Goal: Task Accomplishment & Management: Use online tool/utility

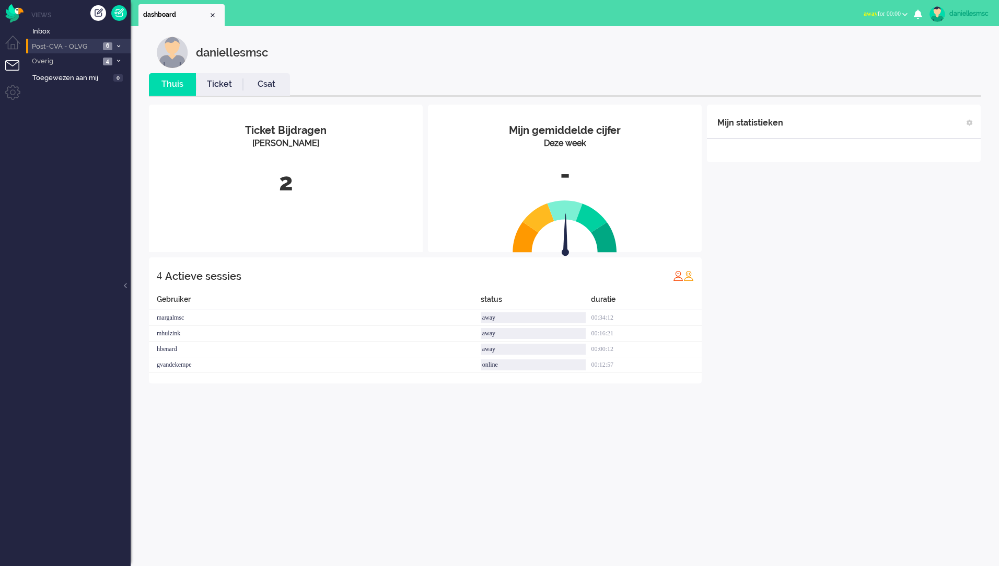
click at [85, 45] on span "Post-CVA - OLVG" at bounding box center [65, 47] width 70 height 10
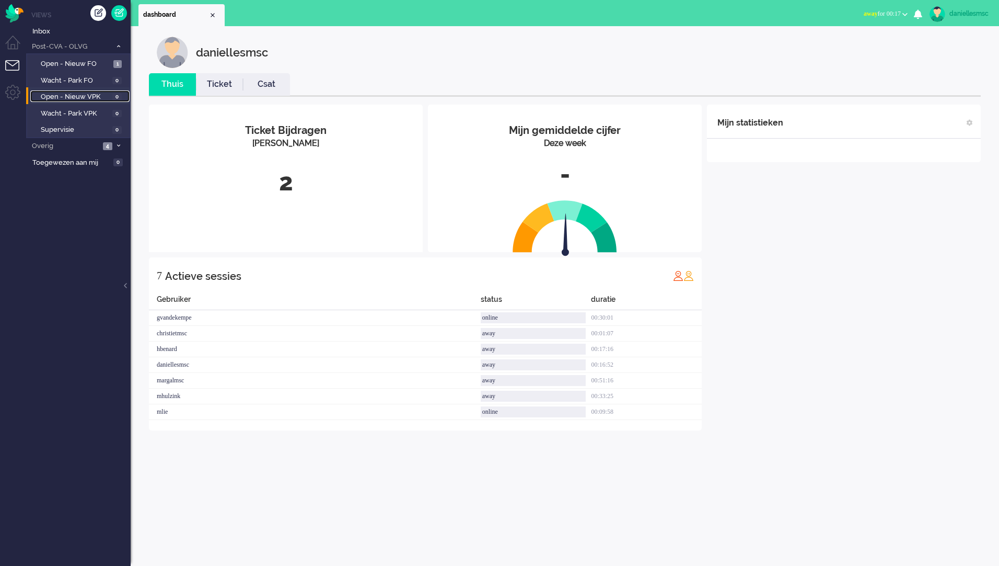
click at [95, 95] on span "Open - Nieuw VPK" at bounding box center [75, 97] width 69 height 10
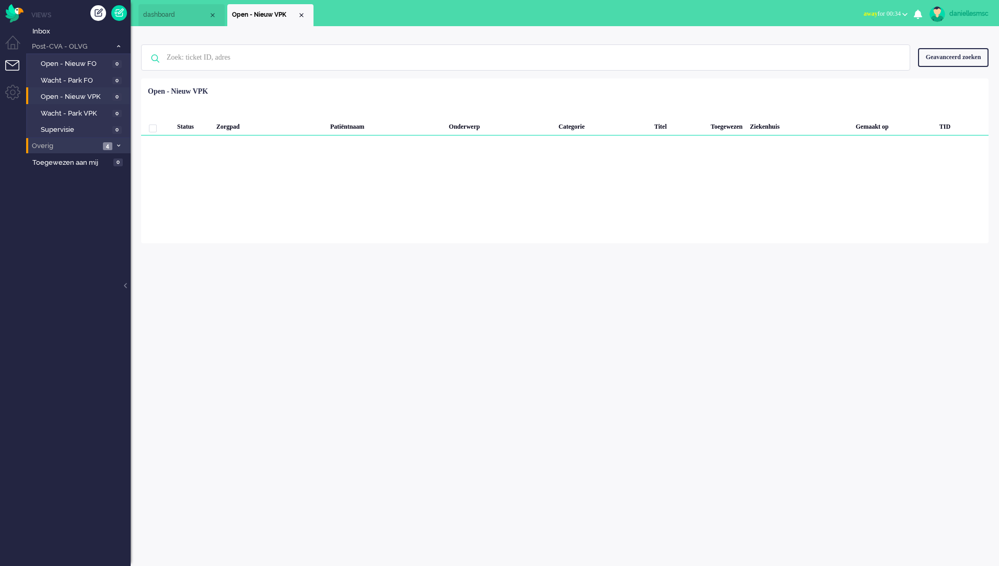
click at [83, 149] on span "Overig" at bounding box center [65, 146] width 70 height 10
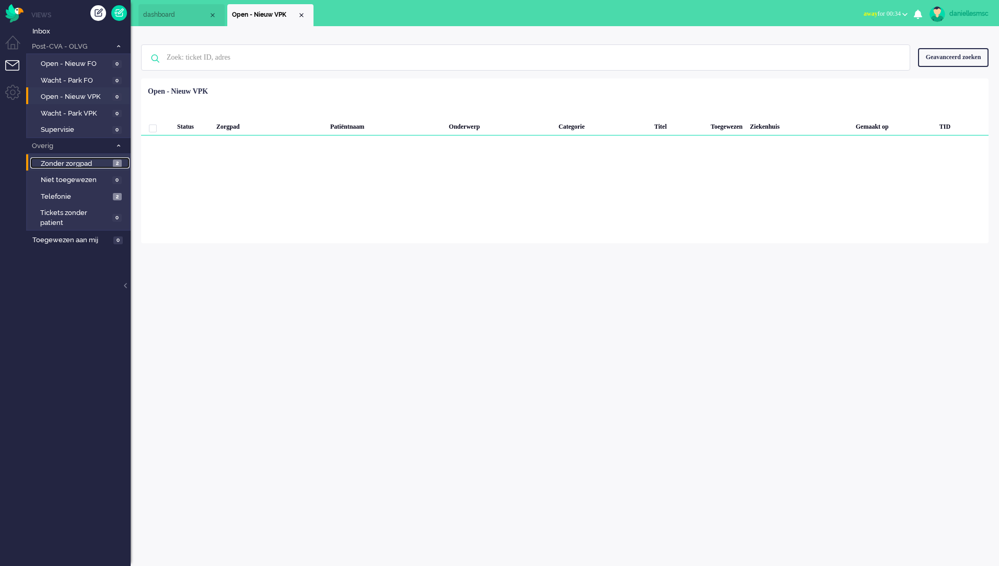
click at [75, 159] on span "Zonder zorgpad" at bounding box center [76, 164] width 70 height 10
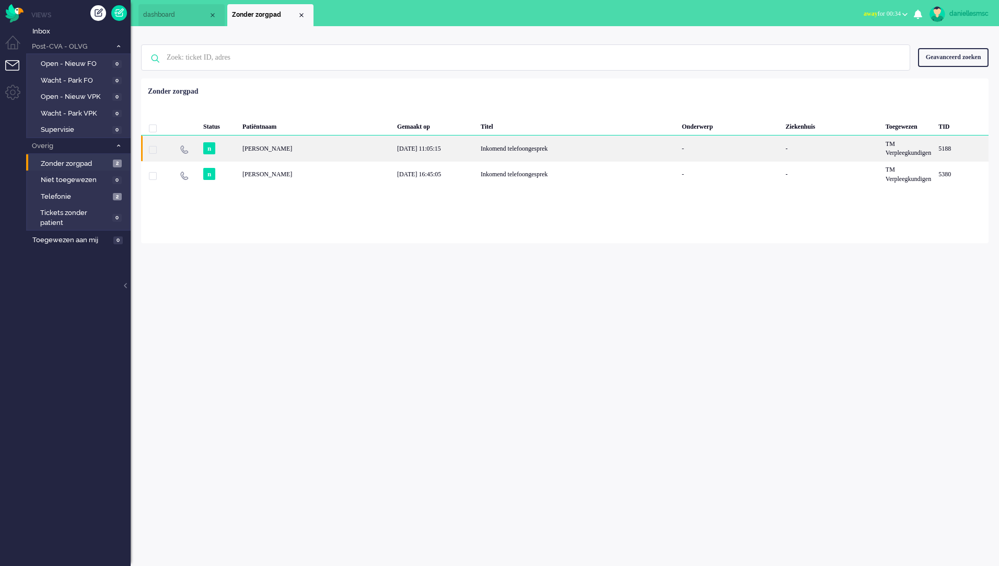
click at [559, 145] on div "Inkomend telefoongesprek" at bounding box center [577, 148] width 201 height 26
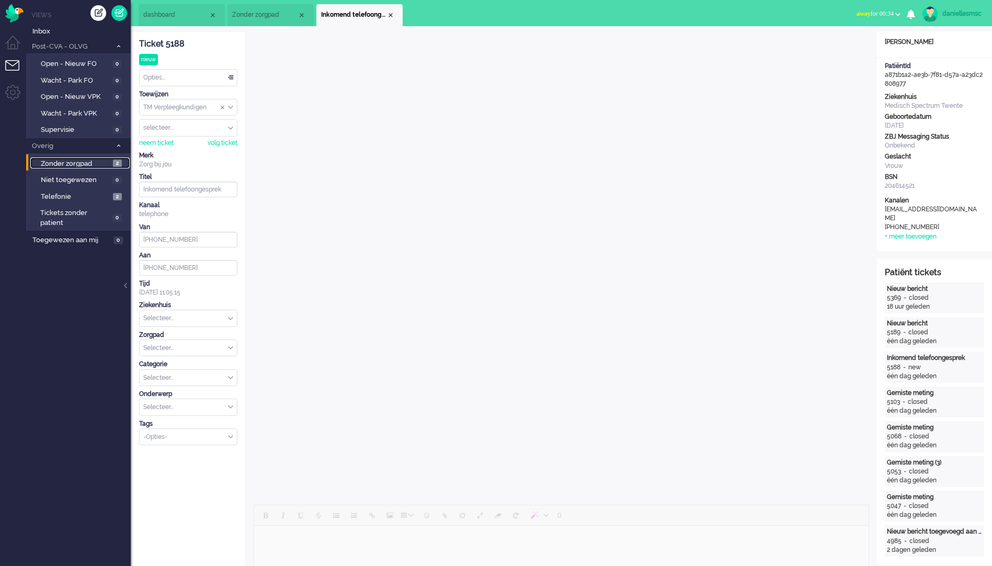
click at [97, 163] on span "Zonder zorgpad" at bounding box center [76, 164] width 70 height 10
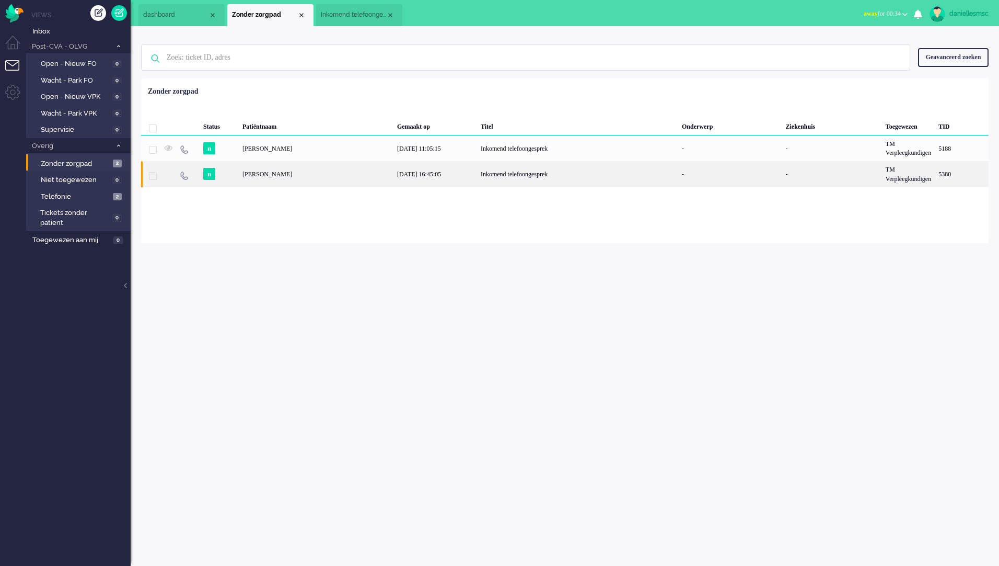
click at [935, 185] on div "[PERSON_NAME]" at bounding box center [962, 174] width 54 height 26
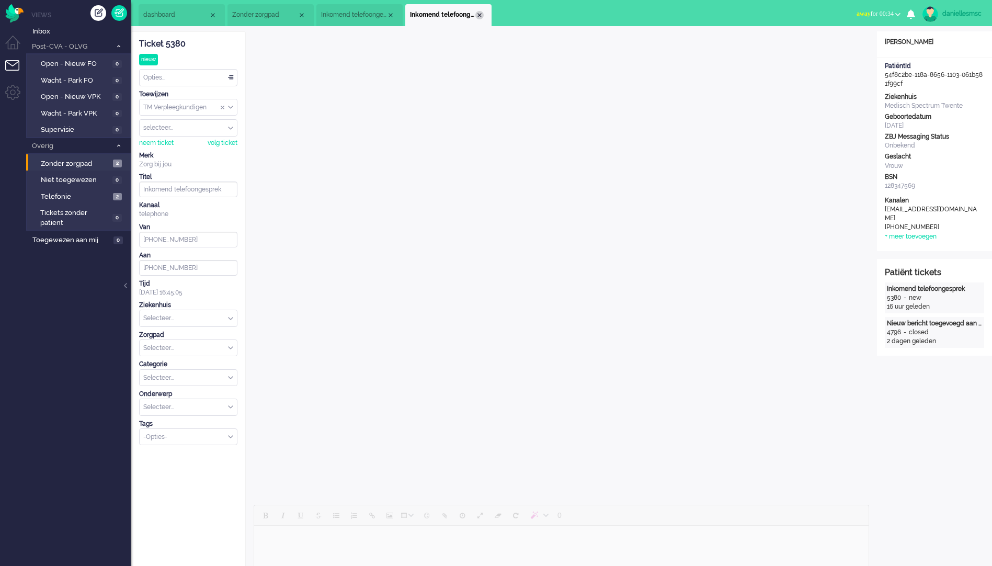
click at [479, 15] on div "Close tab" at bounding box center [479, 15] width 8 height 8
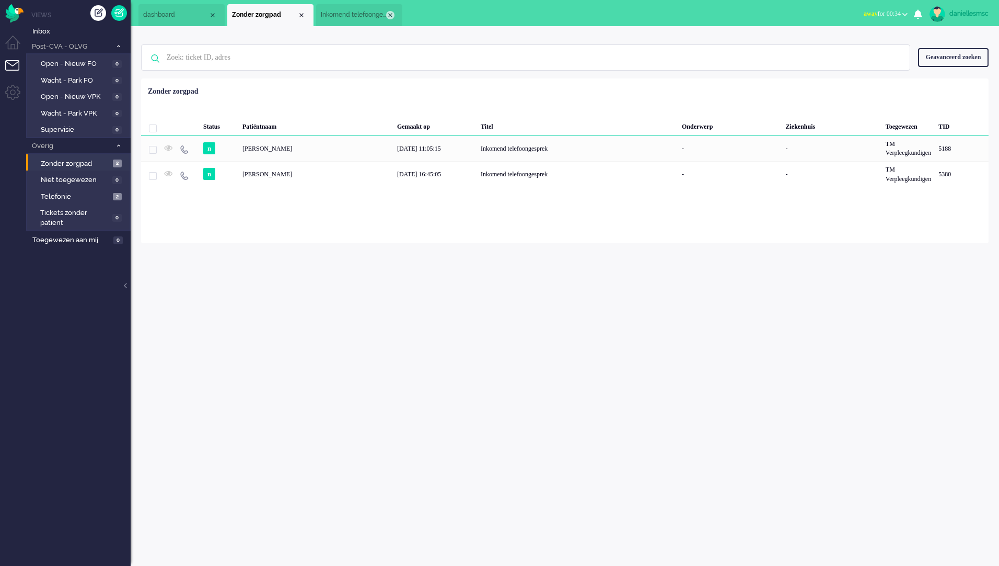
click at [393, 12] on div "Close tab" at bounding box center [390, 15] width 8 height 8
click at [302, 15] on div "Close tab" at bounding box center [301, 15] width 8 height 8
